Goal: Check status: Check status

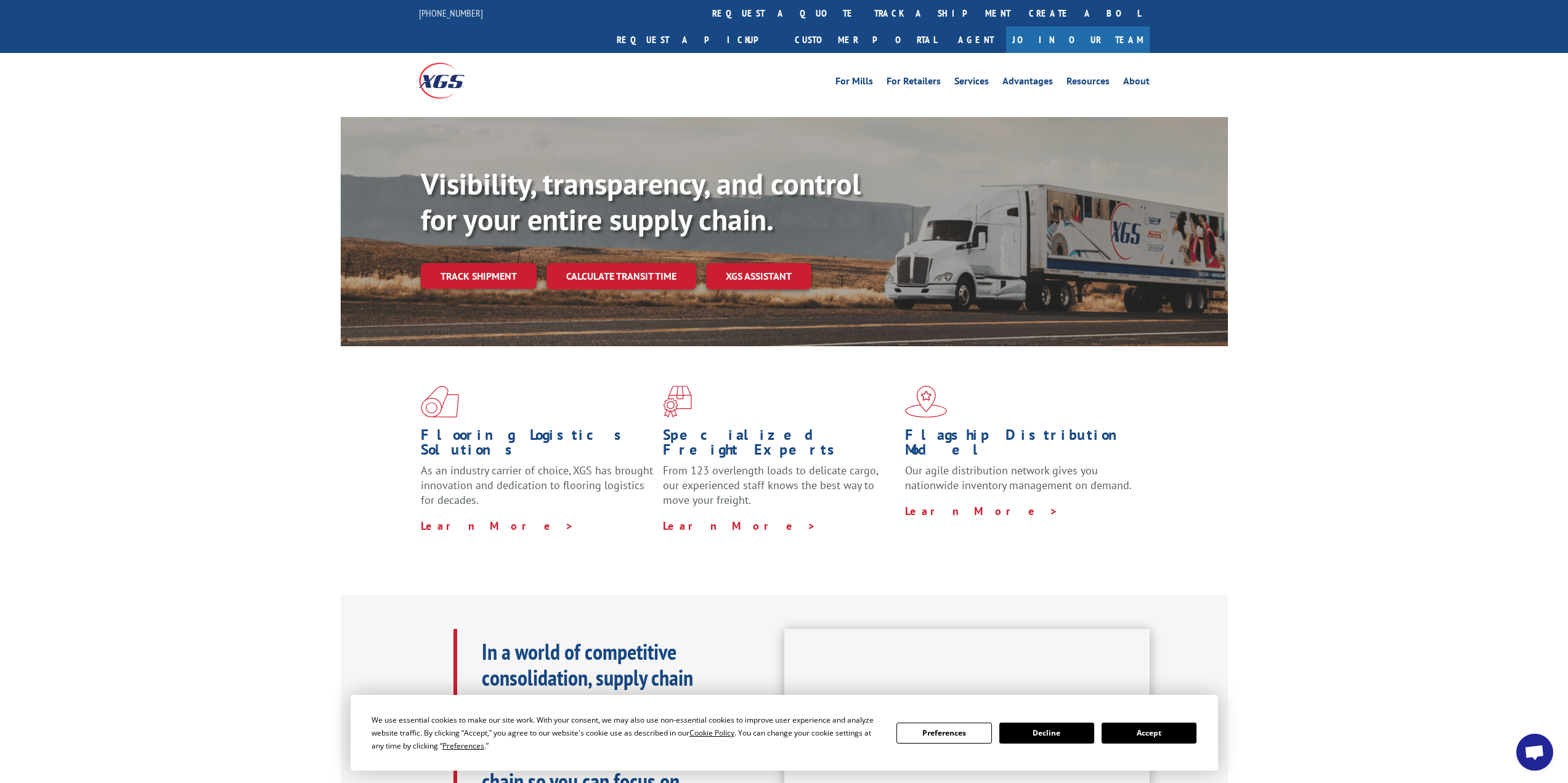
click at [489, 234] on div "Visibility, transparency, and control for your entire supply chain. Track shipm…" at bounding box center [824, 252] width 807 height 172
click at [483, 263] on link "Track shipment" at bounding box center [479, 276] width 116 height 26
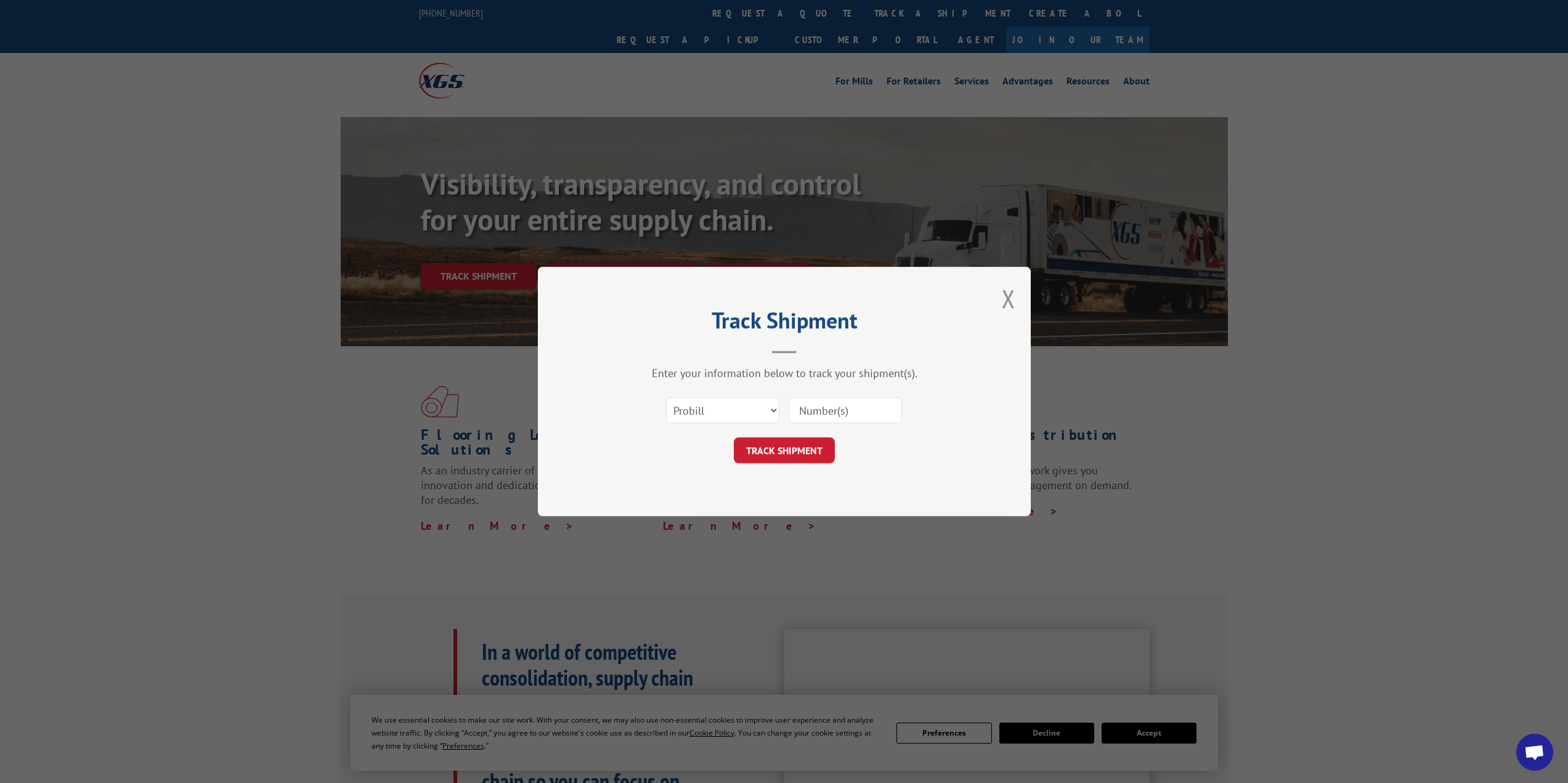
click at [860, 407] on input at bounding box center [845, 410] width 113 height 26
type input "17629035"
click button "TRACK SHIPMENT" at bounding box center [784, 450] width 101 height 26
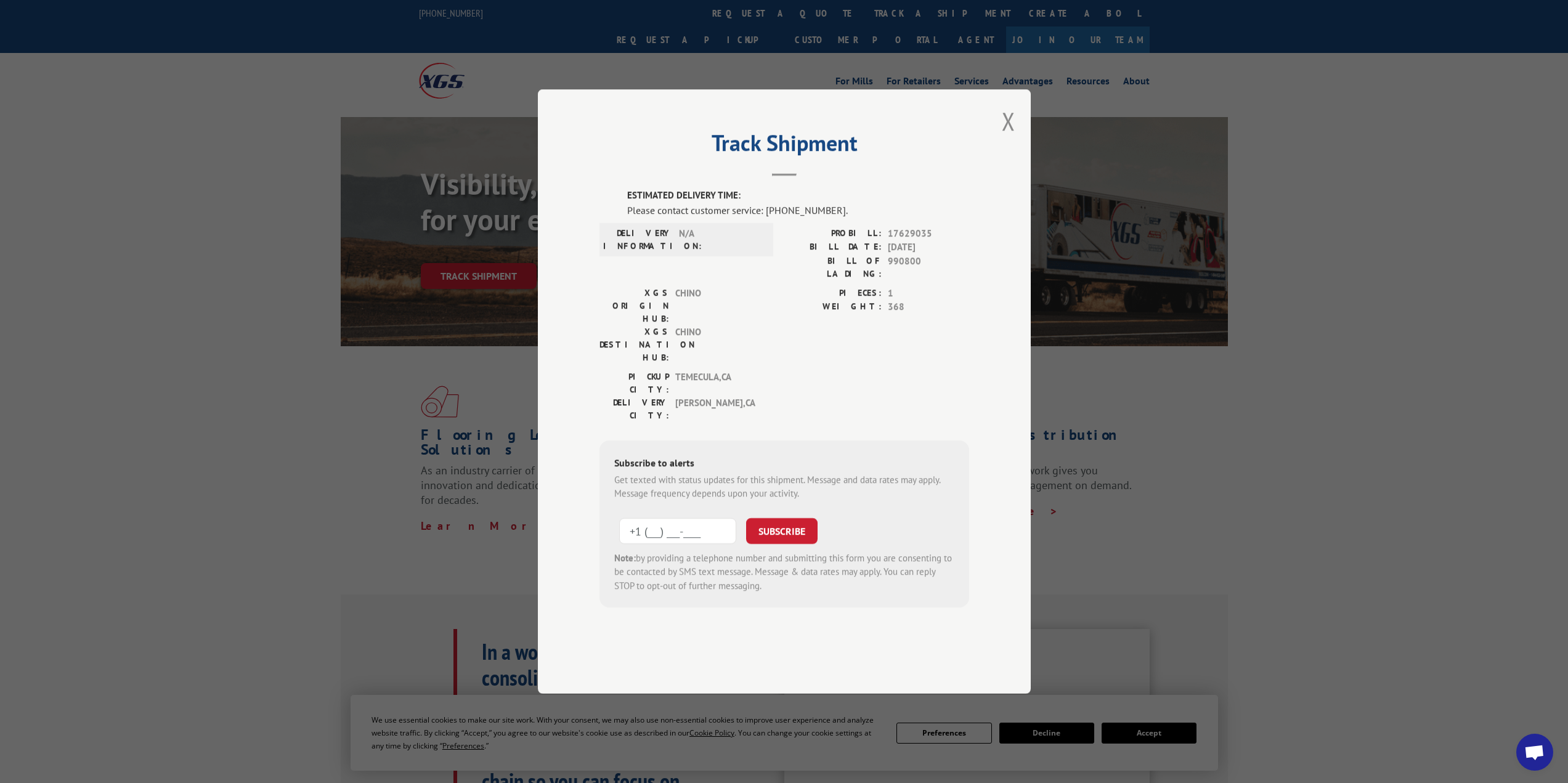
click at [670, 518] on input "+1 (___) ___-____" at bounding box center [678, 531] width 117 height 26
type input "[PHONE_NUMBER]"
click at [793, 518] on button "SUBSCRIBE" at bounding box center [781, 531] width 71 height 26
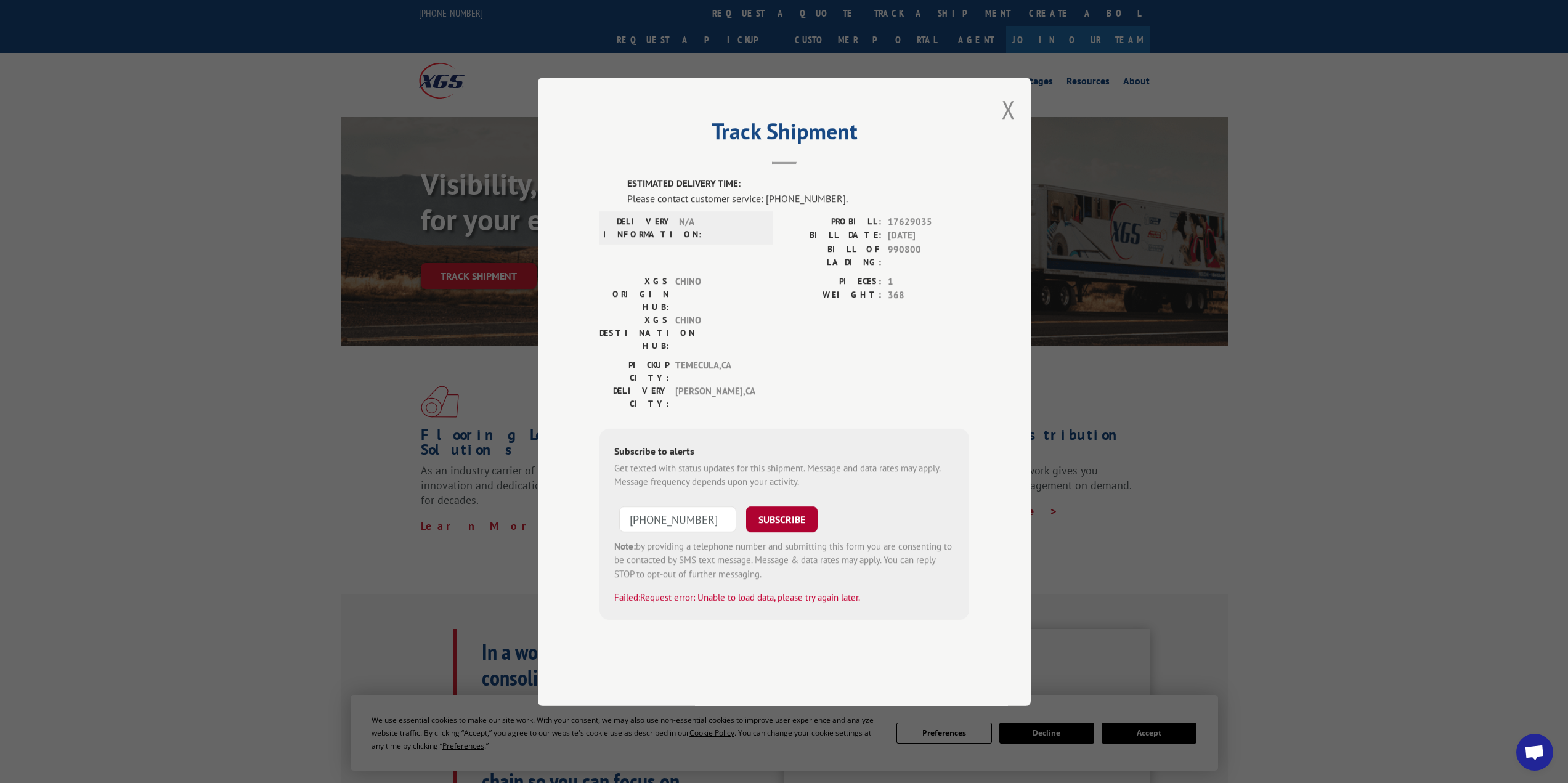
click at [793, 506] on button "SUBSCRIBE" at bounding box center [781, 519] width 71 height 26
click at [1012, 125] on button "Close modal" at bounding box center [1008, 109] width 14 height 33
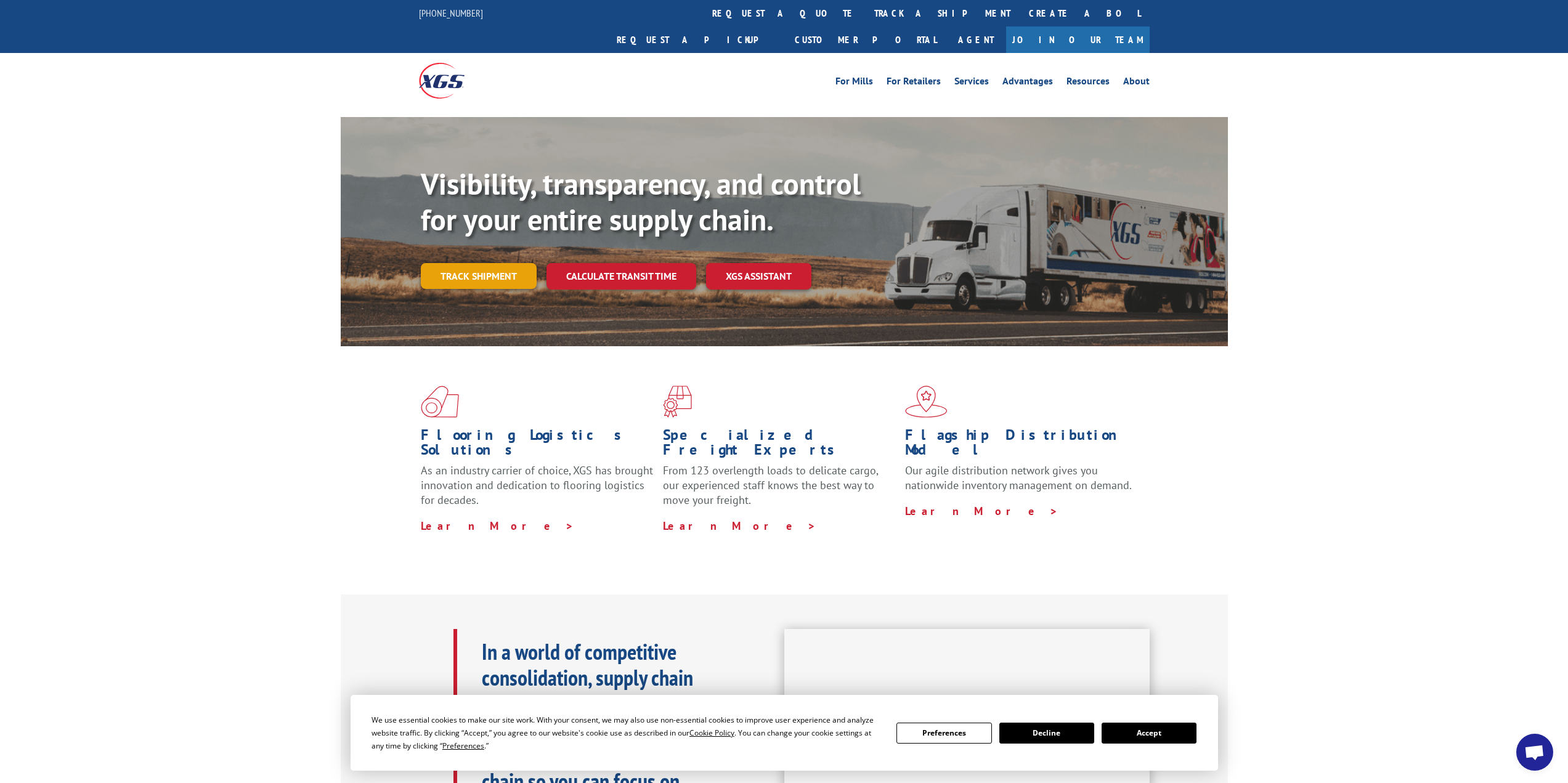
click at [493, 263] on link "Track shipment" at bounding box center [479, 276] width 116 height 26
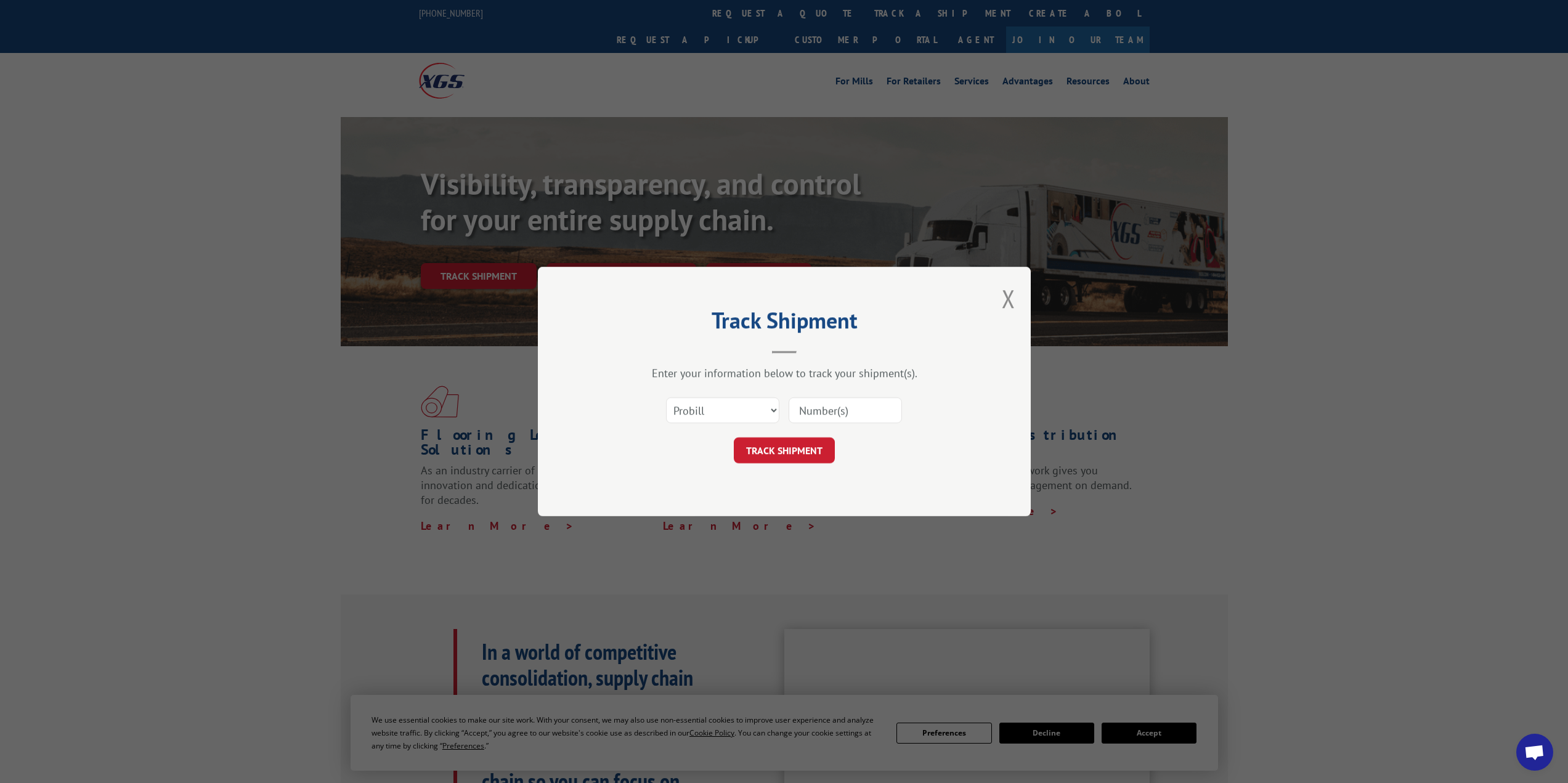
click at [829, 410] on input at bounding box center [845, 410] width 113 height 26
type input "17629035"
click at [809, 452] on button "TRACK SHIPMENT" at bounding box center [784, 450] width 101 height 26
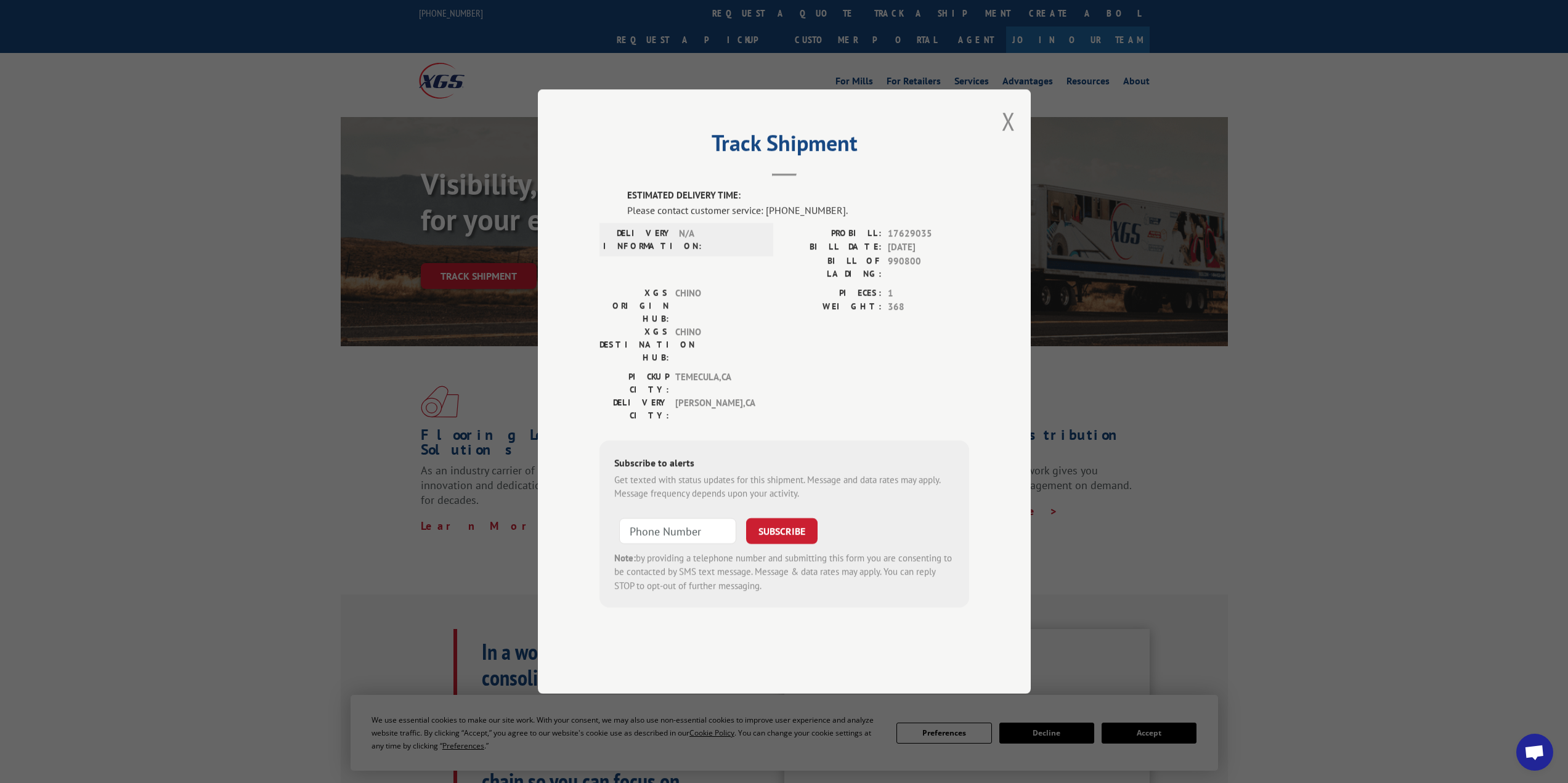
click at [1015, 161] on div "Track Shipment ESTIMATED DELIVERY TIME: Please contact customer service: [PHONE…" at bounding box center [784, 391] width 493 height 604
click at [1546, 754] on span "Open chat" at bounding box center [1534, 751] width 37 height 37
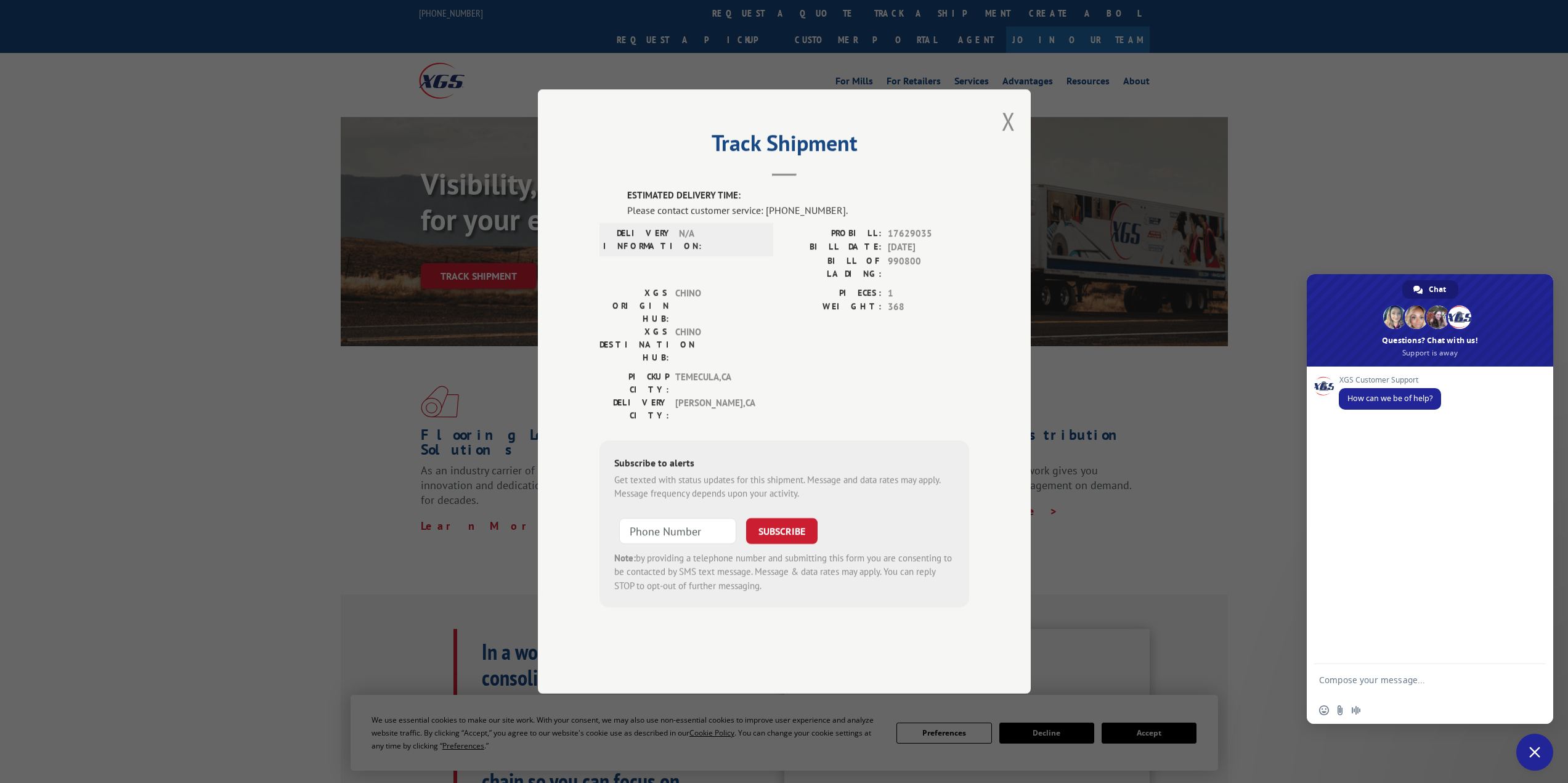
click at [1356, 682] on textarea "Compose your message..." at bounding box center [1416, 685] width 195 height 22
type textarea "Looking for updates on 17629035"
click at [1537, 684] on span "Send" at bounding box center [1531, 682] width 21 height 21
